Goal: Find specific page/section

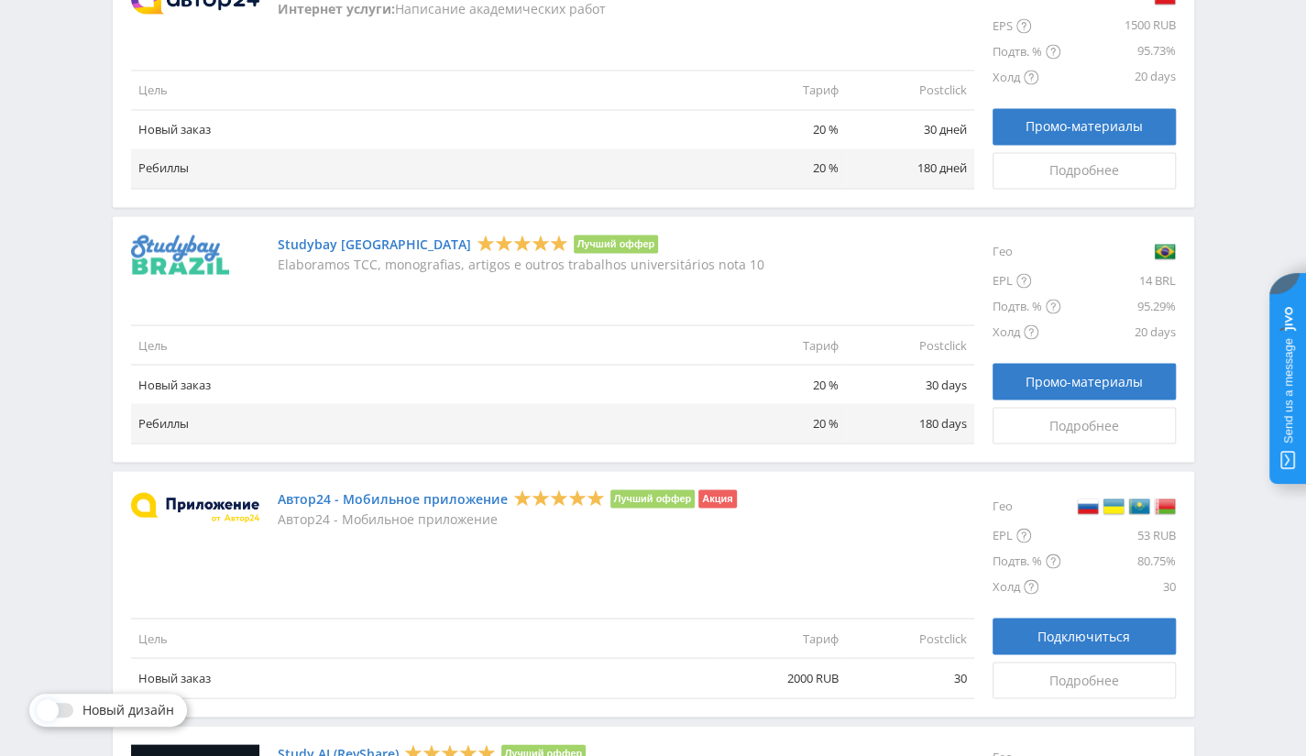
scroll to position [1713, 0]
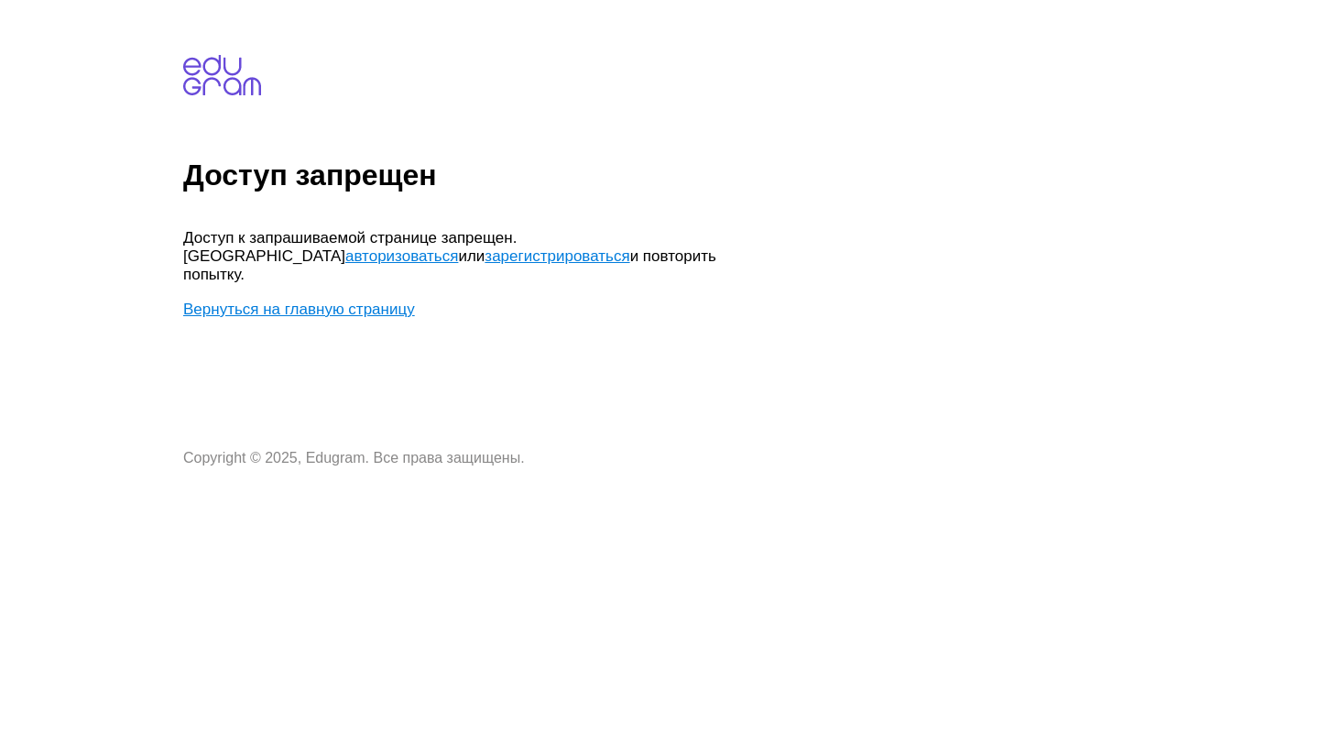
click at [334, 279] on body "Доступ запрещен Доступ к запрашиваемой странице запрещен. Попробуйте авторизова…" at bounding box center [747, 236] width 1129 height 459
click at [340, 301] on link "Вернуться на главную страницу" at bounding box center [299, 309] width 232 height 17
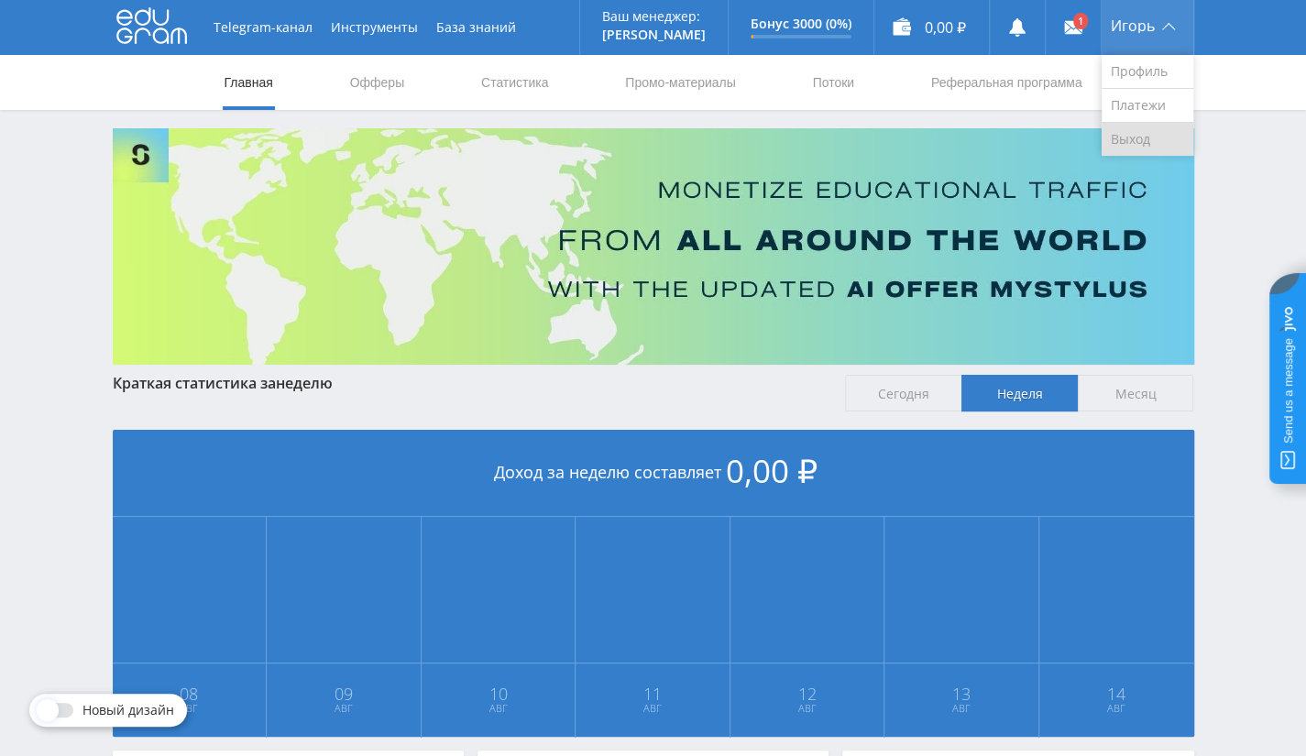
click at [1131, 127] on link "Выход" at bounding box center [1147, 139] width 92 height 33
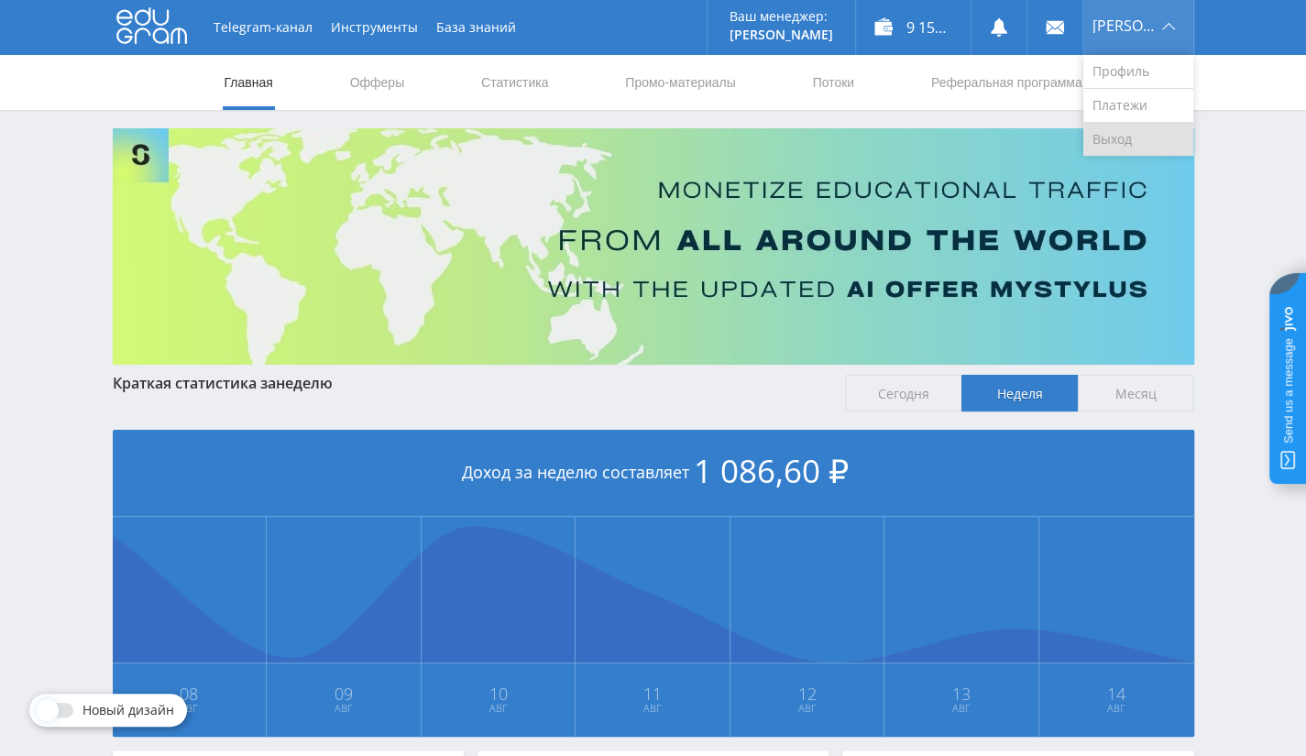
click at [1157, 130] on link "Выход" at bounding box center [1138, 139] width 110 height 33
